Goal: Information Seeking & Learning: Learn about a topic

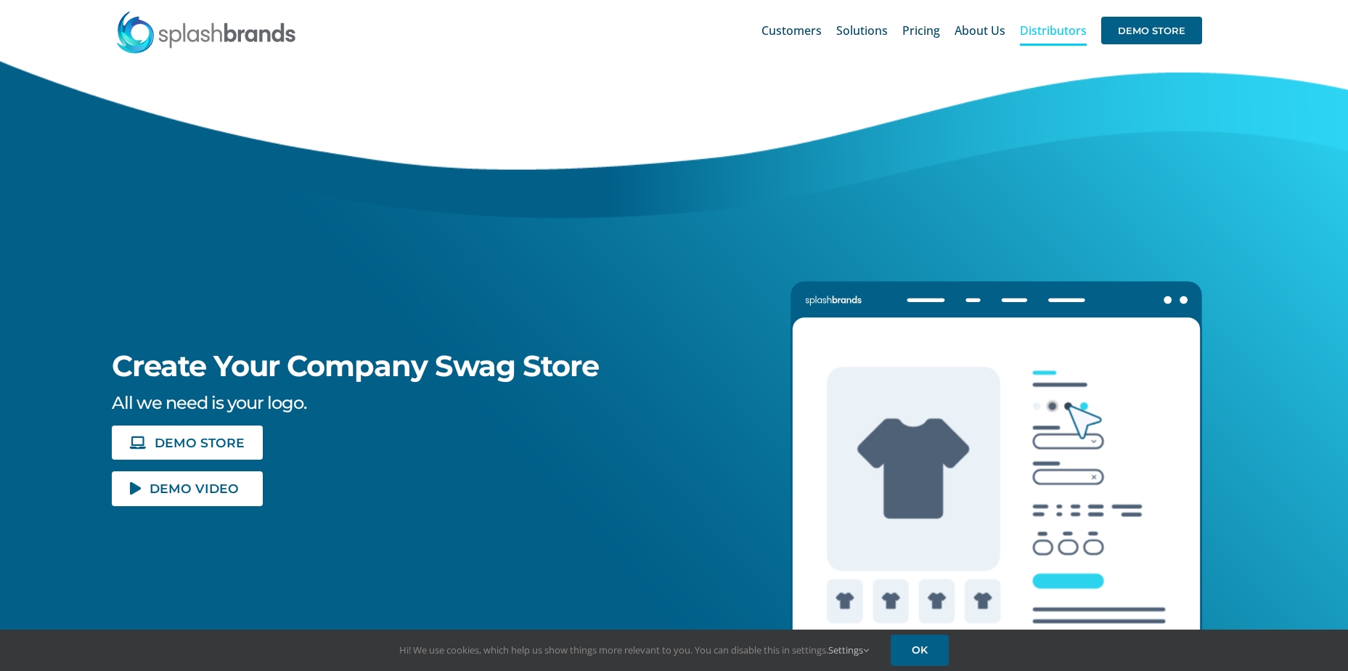
click at [1057, 31] on span "Distributors" at bounding box center [1053, 31] width 67 height 12
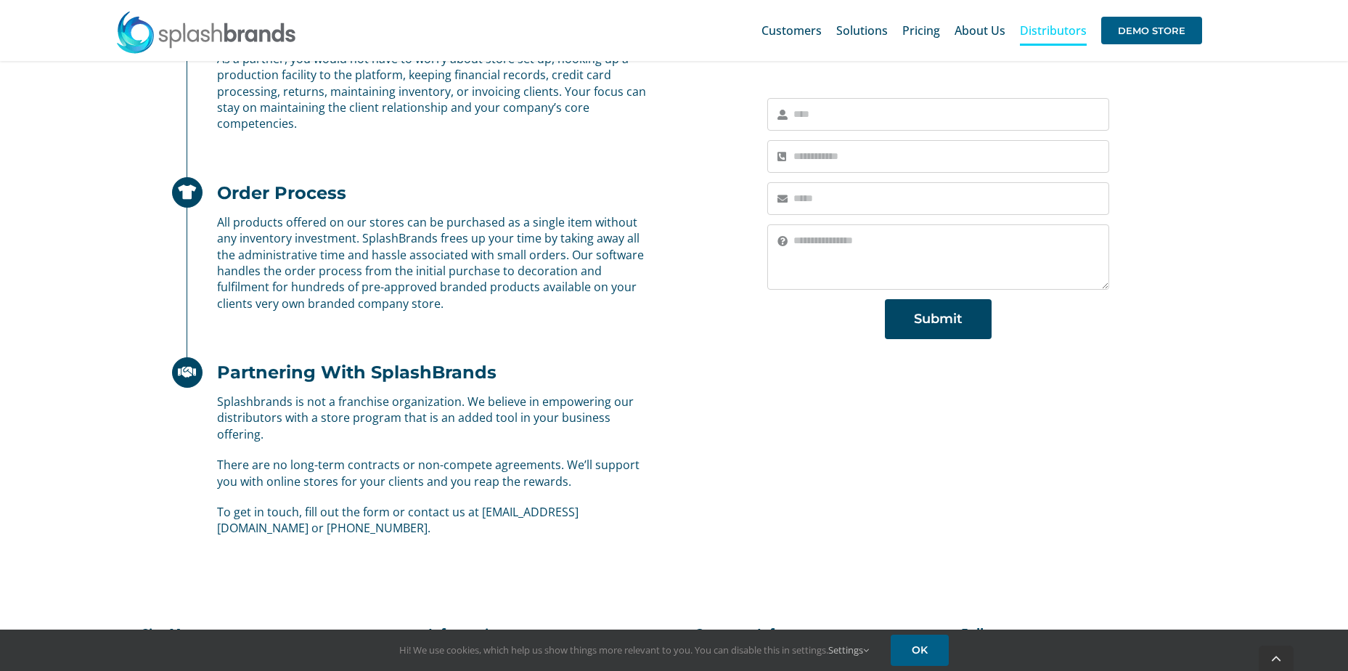
scroll to position [890, 0]
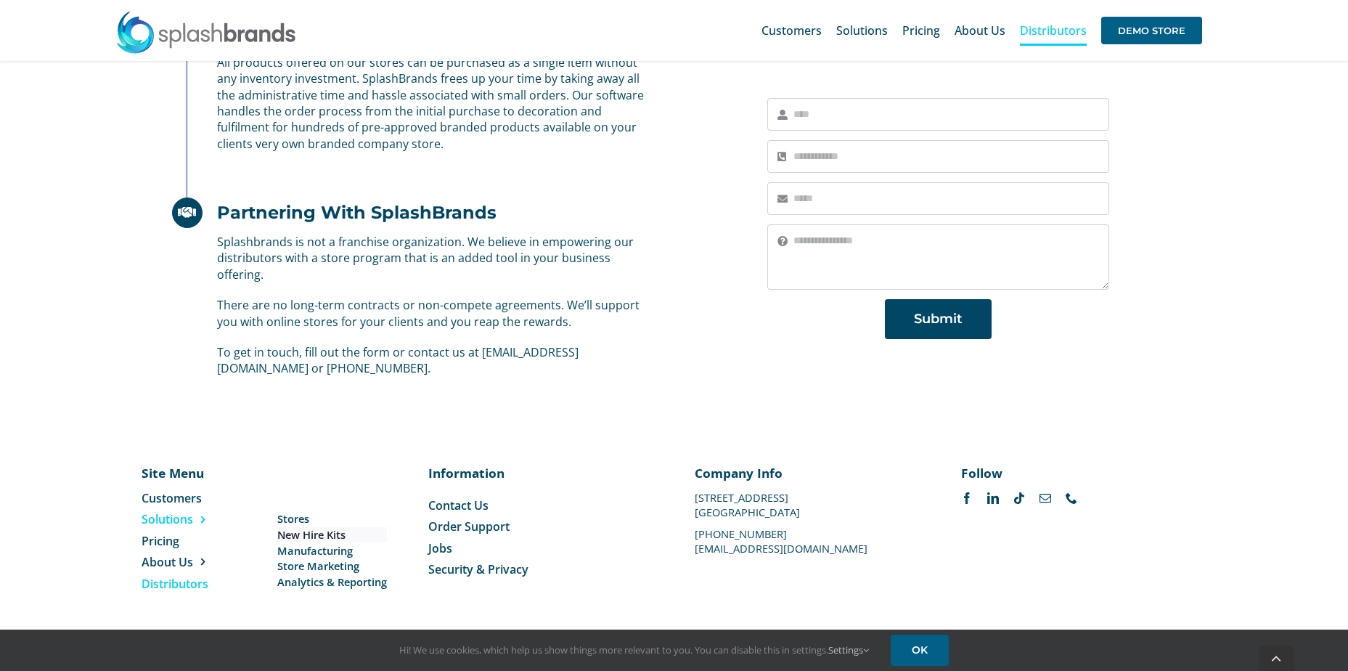
click at [301, 536] on span "New Hire Kits" at bounding box center [311, 534] width 68 height 15
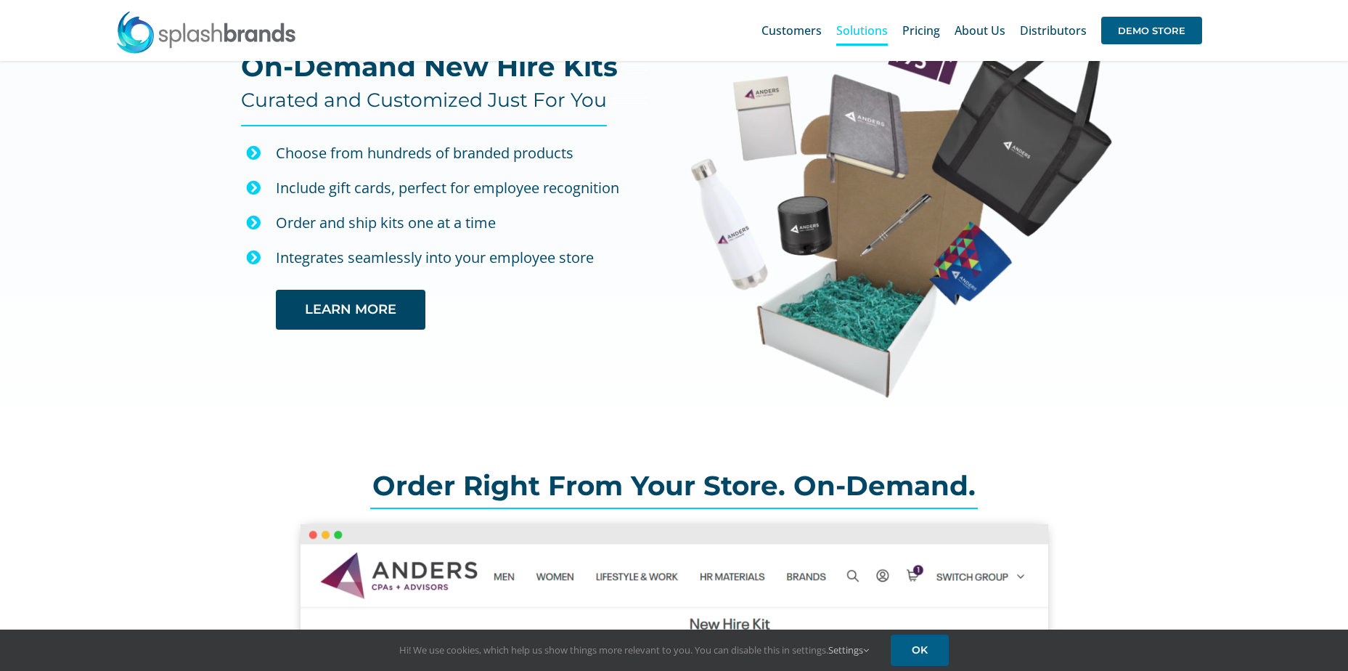
scroll to position [78, 0]
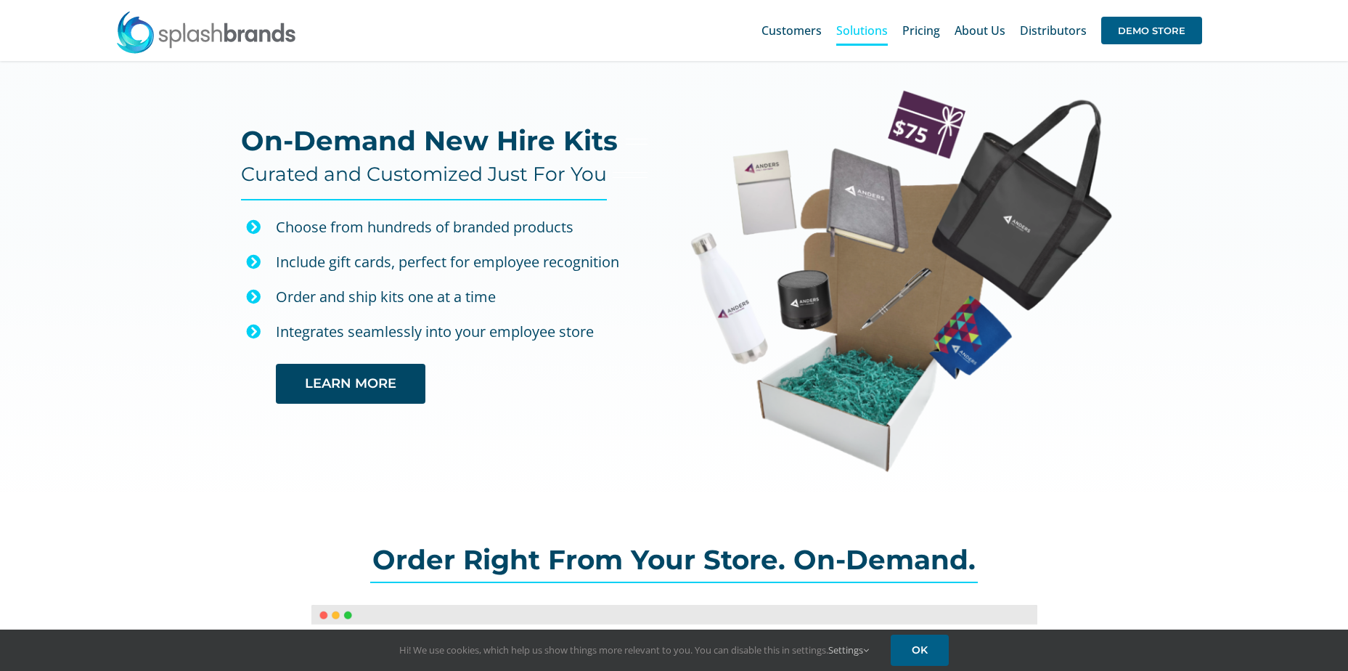
scroll to position [0, 0]
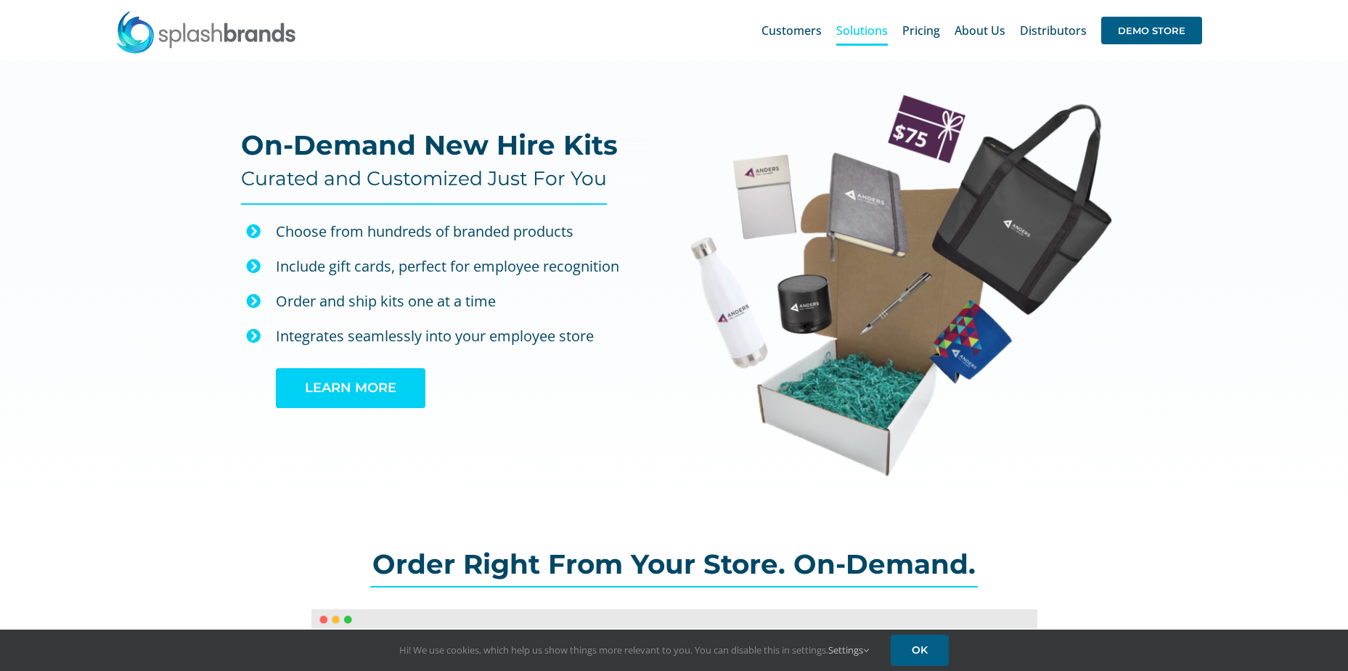
click at [356, 390] on span "LEARN MORE" at bounding box center [350, 387] width 91 height 15
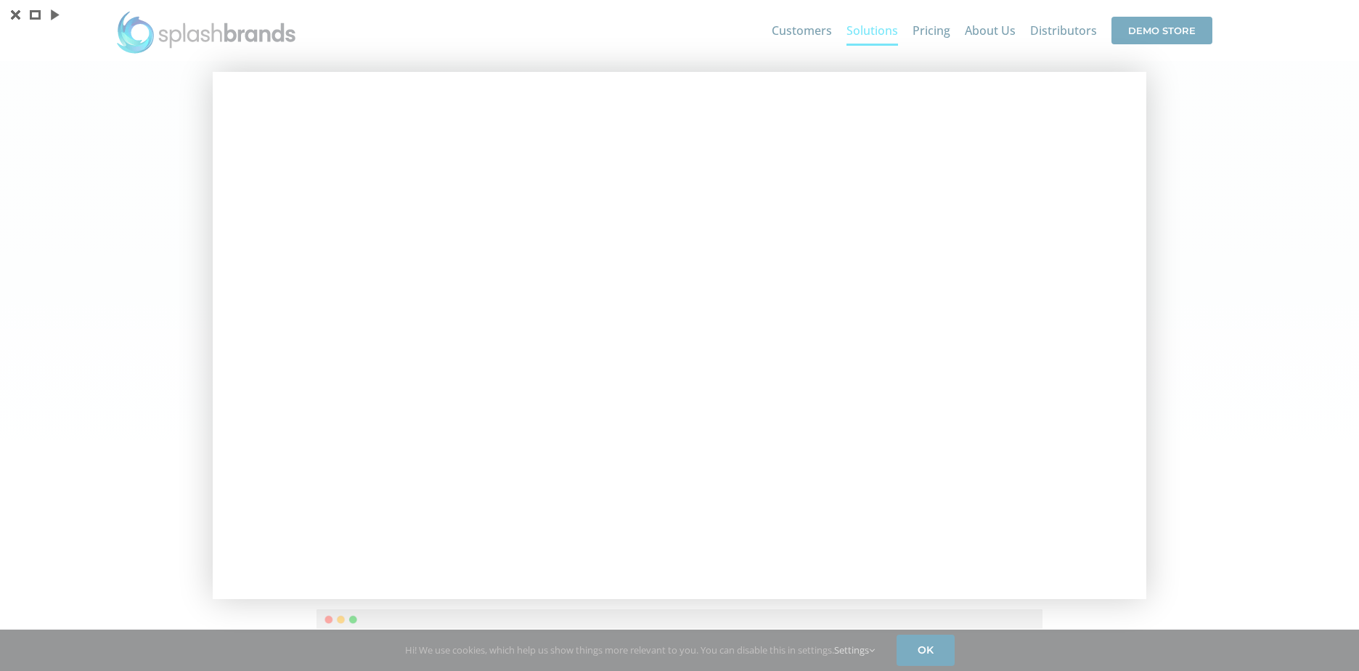
click at [1209, 192] on div at bounding box center [679, 335] width 1359 height 671
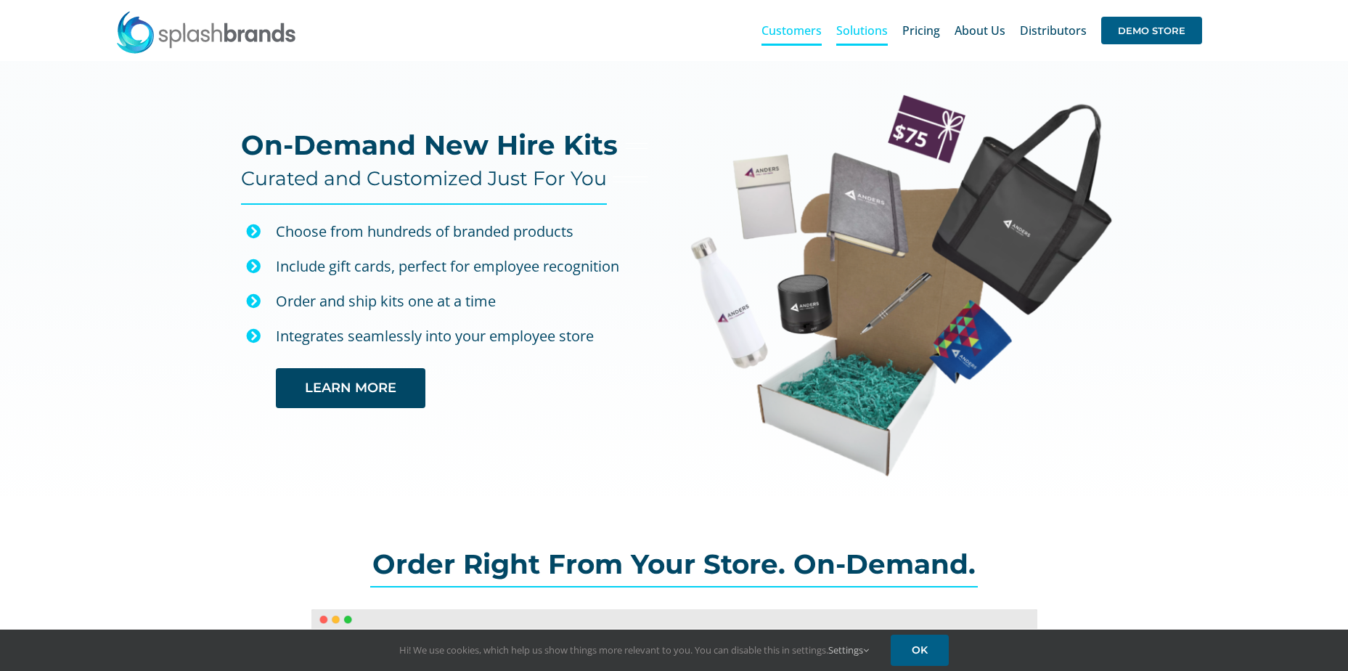
click at [809, 28] on span "Customers" at bounding box center [791, 31] width 60 height 12
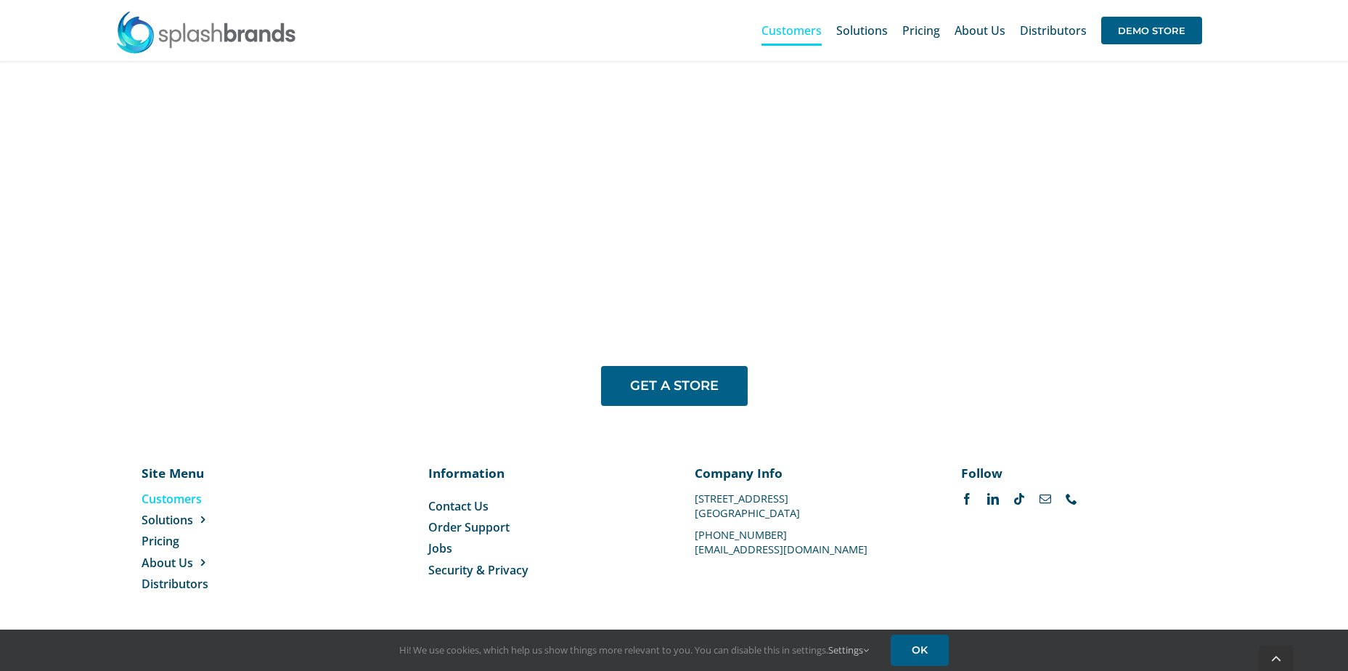
scroll to position [1182, 0]
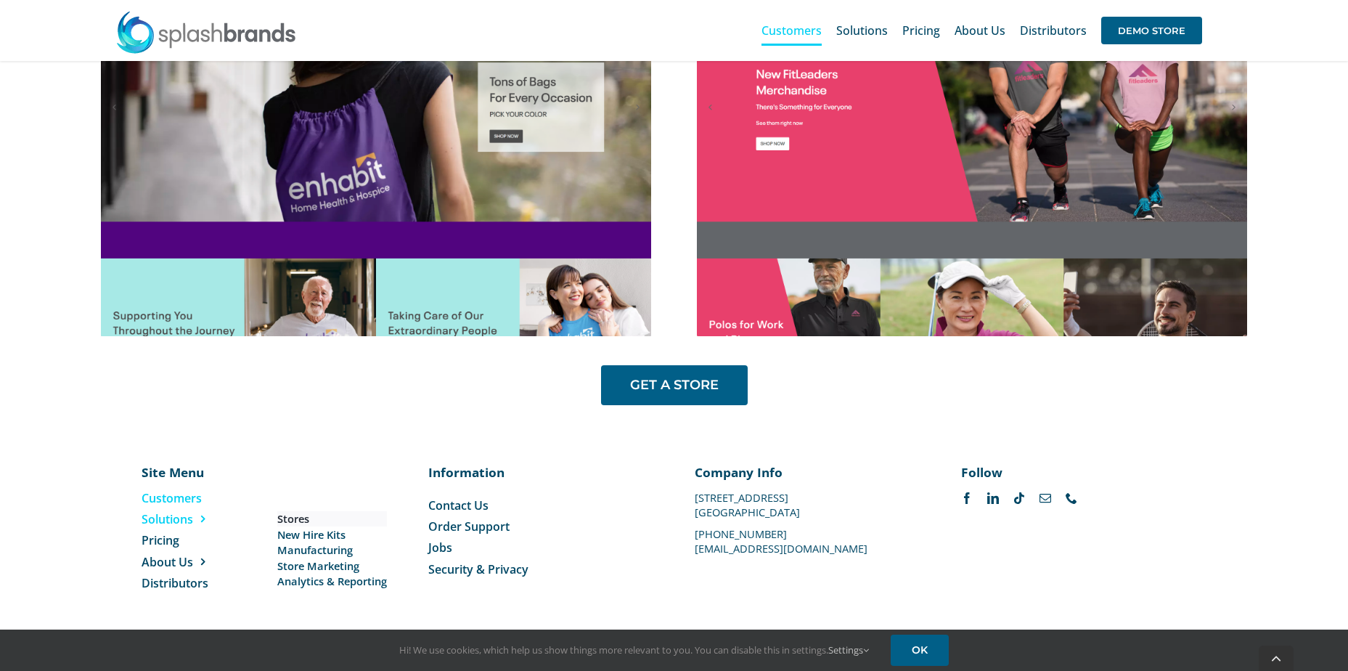
click at [299, 520] on span "Stores" at bounding box center [293, 518] width 32 height 15
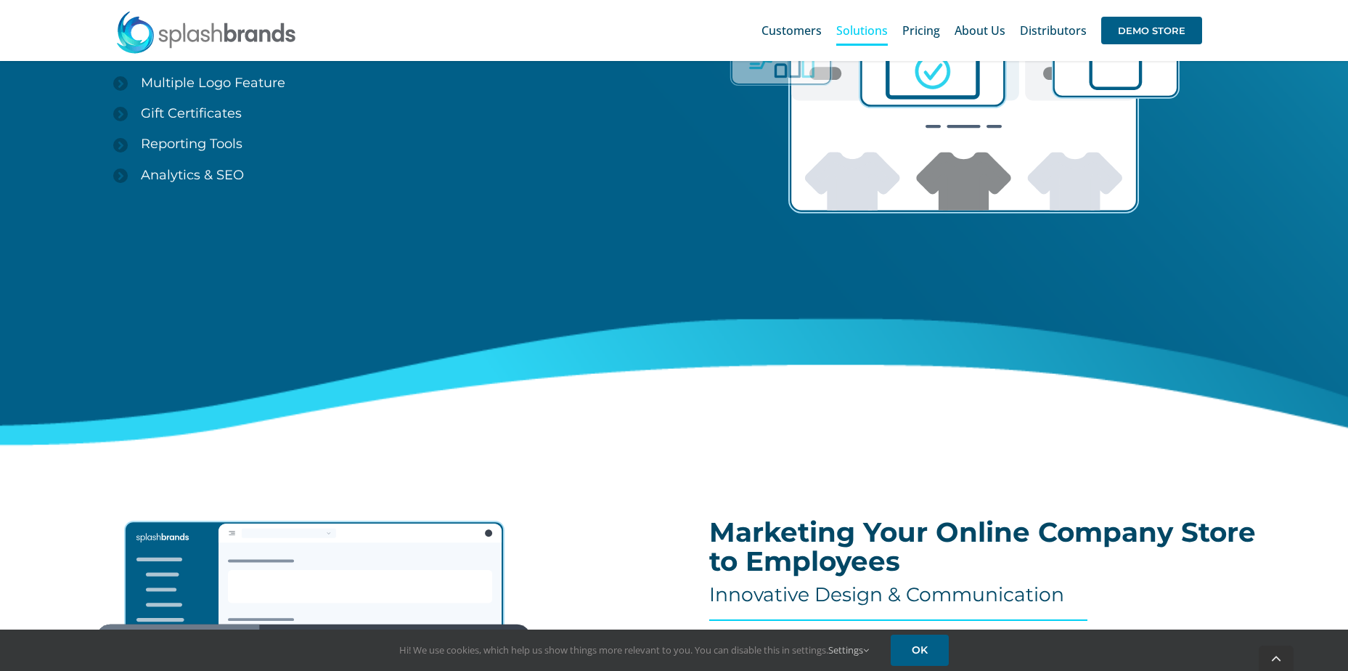
scroll to position [2239, 0]
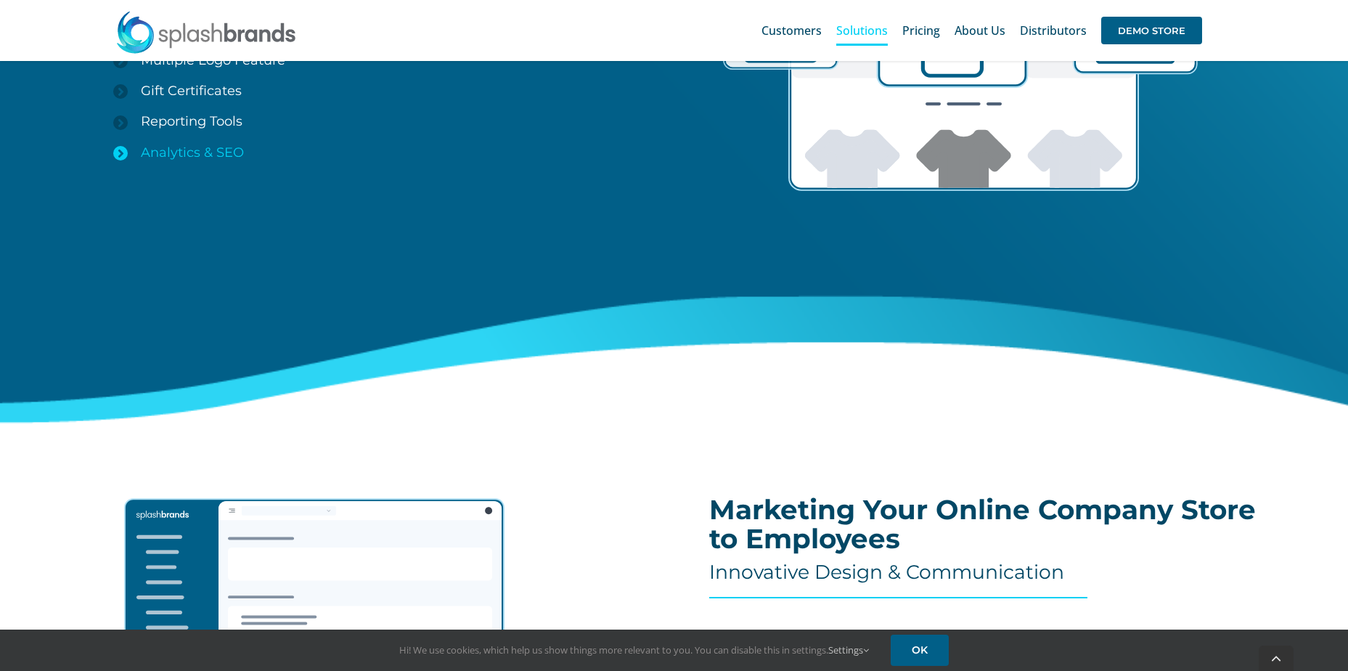
click at [120, 151] on icon at bounding box center [120, 153] width 15 height 15
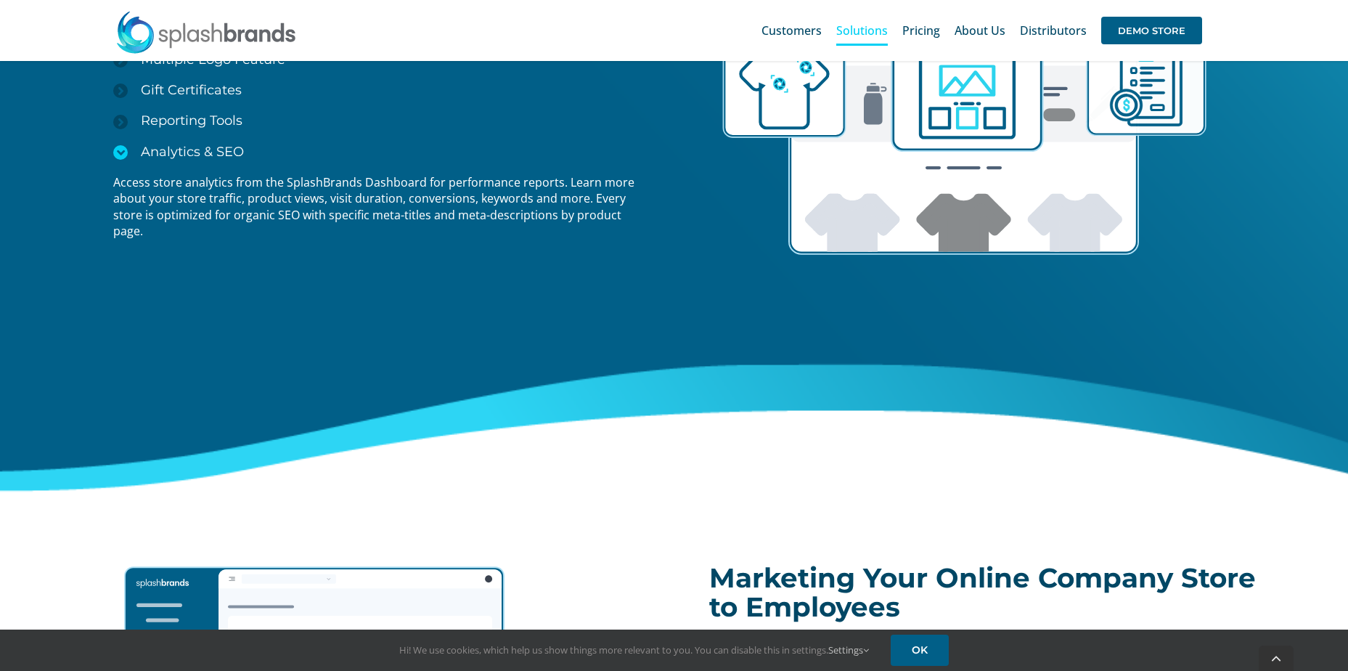
click at [120, 152] on icon at bounding box center [120, 152] width 15 height 15
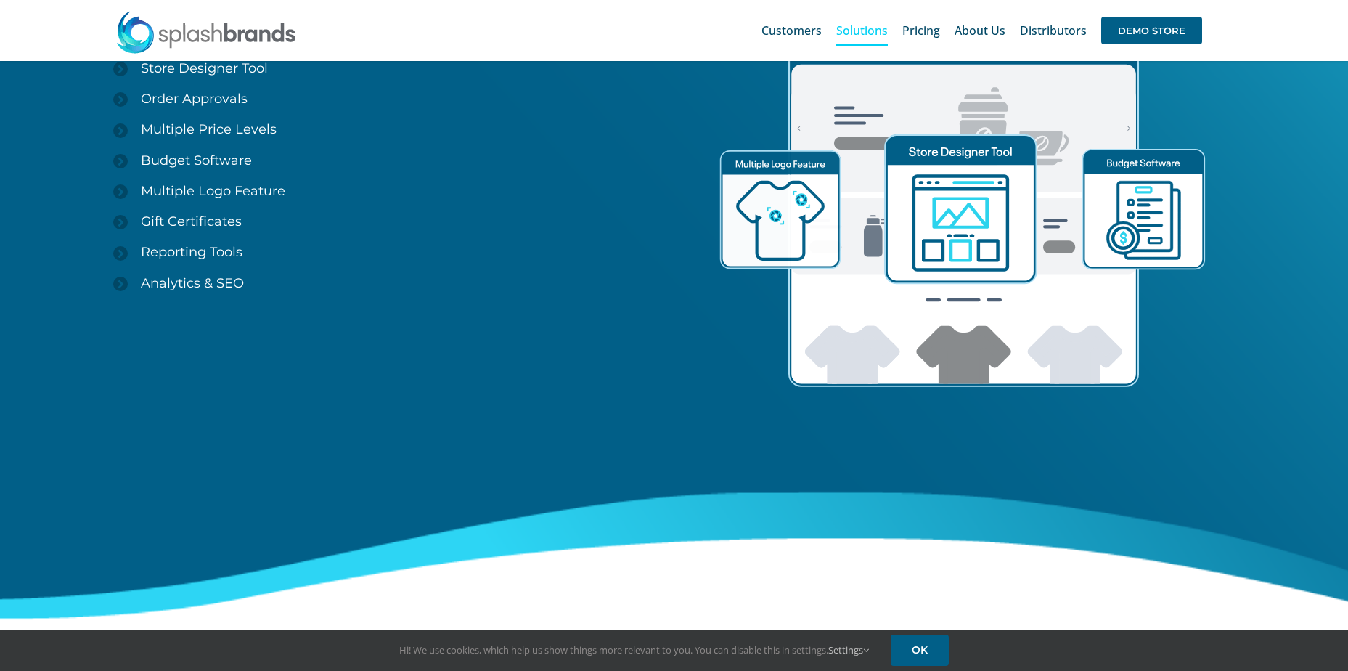
scroll to position [1811, 0]
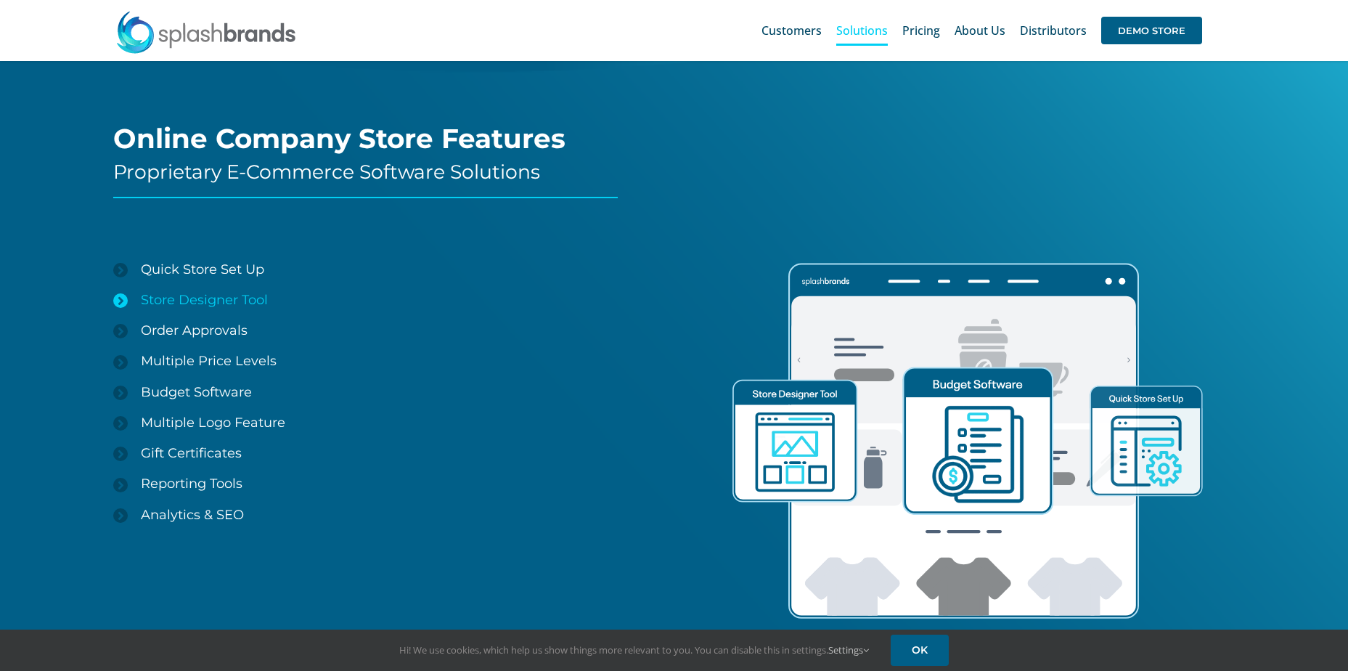
click at [123, 299] on icon at bounding box center [120, 300] width 15 height 15
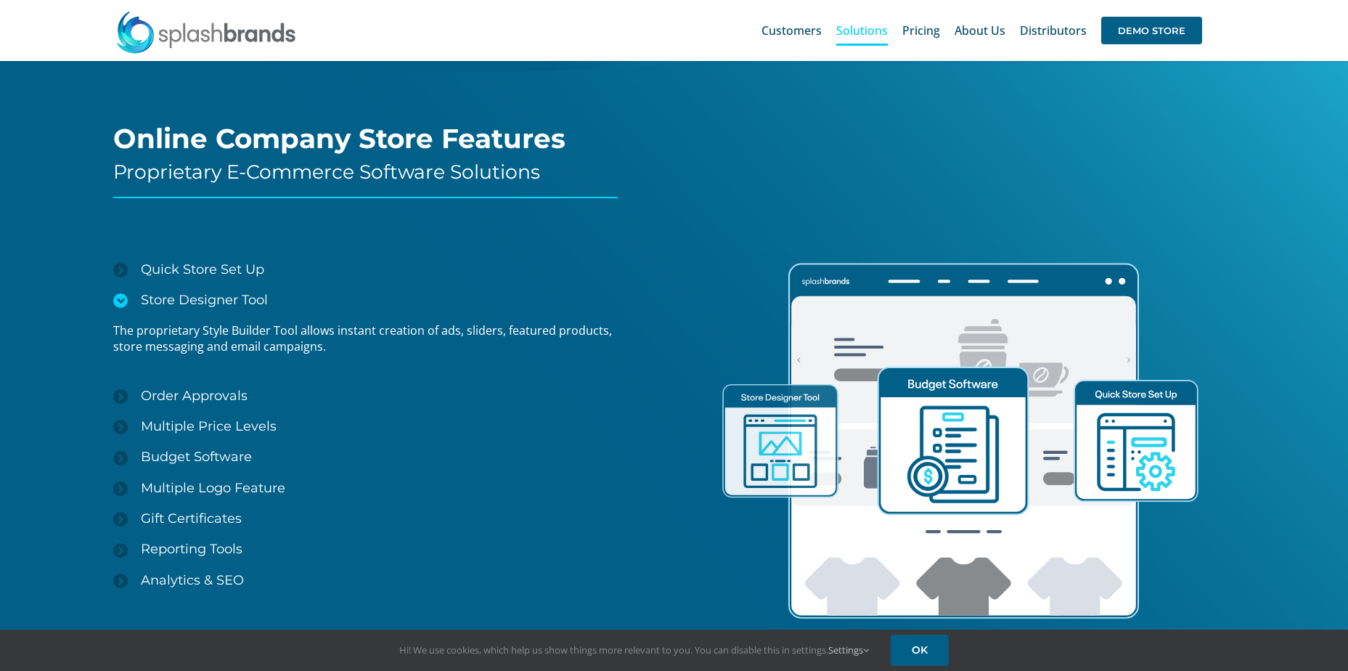
click at [121, 304] on icon at bounding box center [120, 300] width 15 height 15
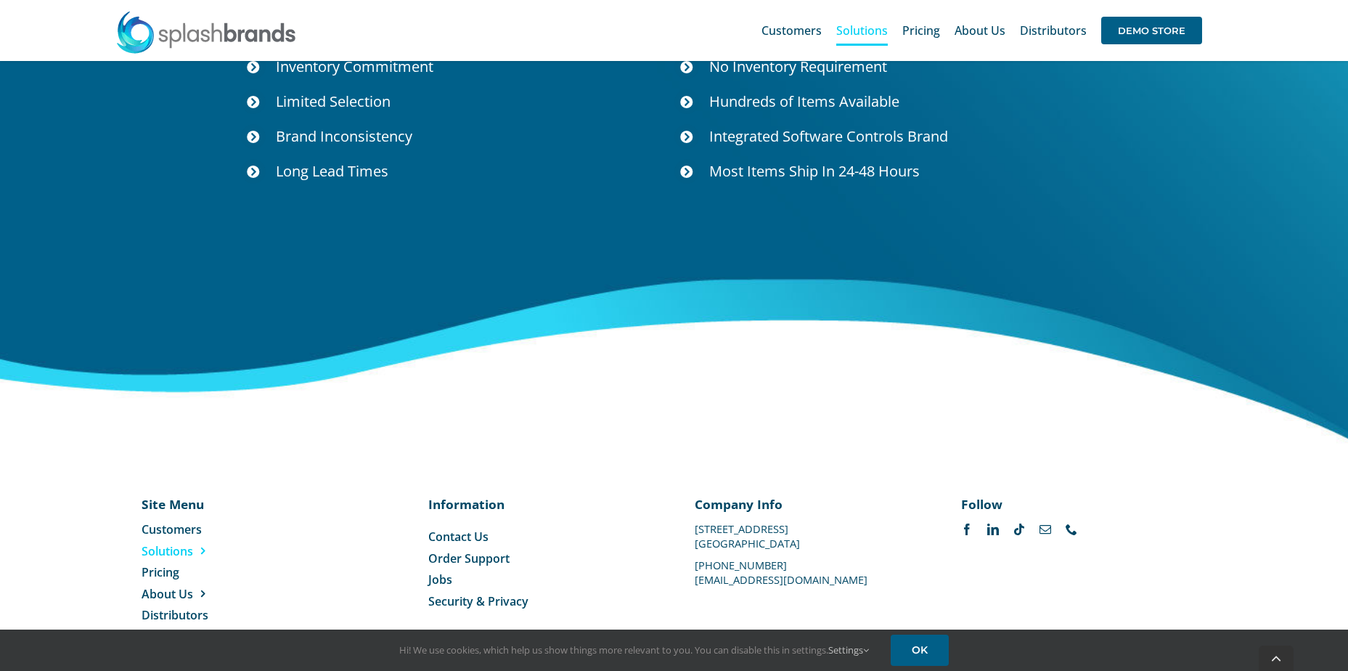
scroll to position [5295, 0]
